Goal: Task Accomplishment & Management: Manage account settings

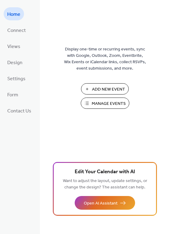
click at [103, 101] on span "Manage Events" at bounding box center [109, 104] width 34 height 6
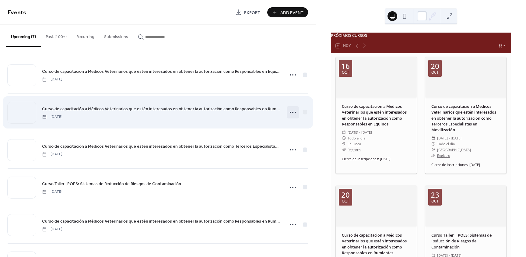
click at [290, 110] on icon at bounding box center [293, 112] width 10 height 10
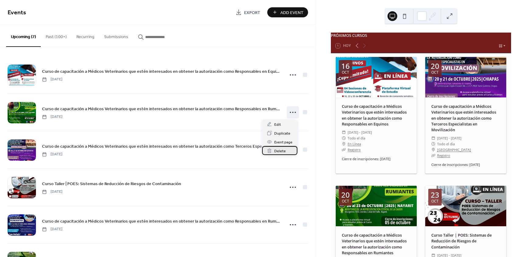
click at [284, 153] on span "Delete" at bounding box center [280, 151] width 12 height 6
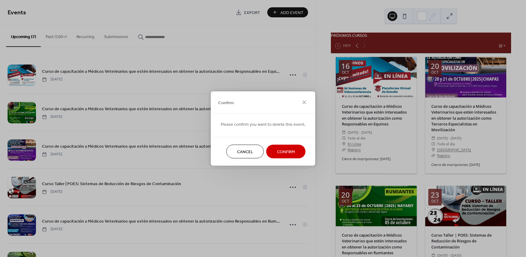
click at [282, 149] on span "Confirm" at bounding box center [286, 152] width 18 height 6
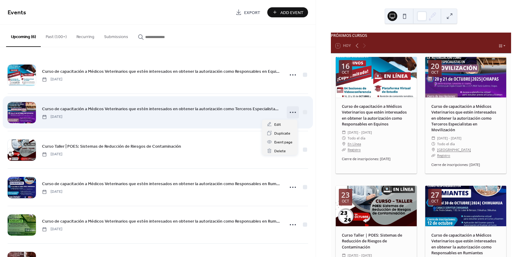
click at [291, 113] on icon at bounding box center [293, 112] width 10 height 10
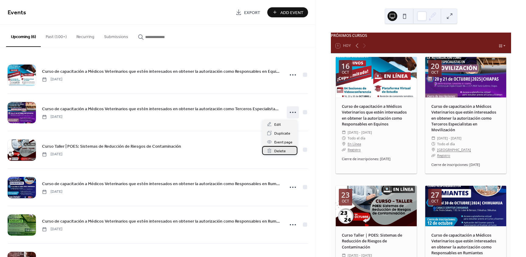
click at [281, 151] on span "Delete" at bounding box center [280, 151] width 12 height 6
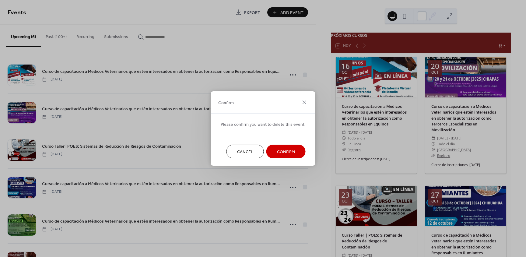
click at [283, 151] on span "Confirm" at bounding box center [286, 152] width 18 height 6
